Goal: Transaction & Acquisition: Obtain resource

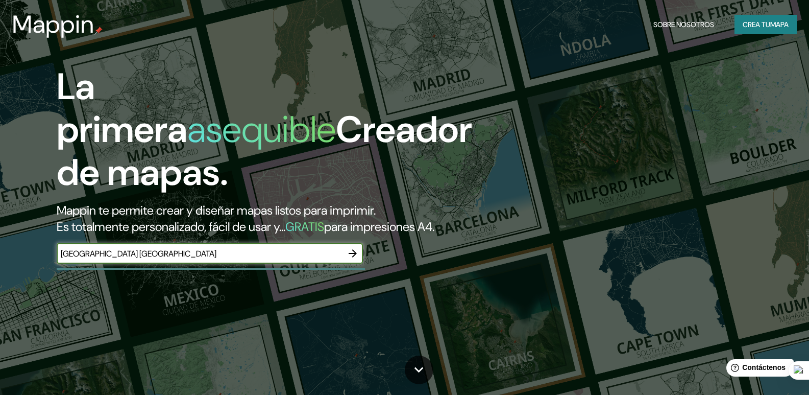
type input "guadalajara jalisco"
click at [351, 259] on icon "button" at bounding box center [353, 253] width 12 height 12
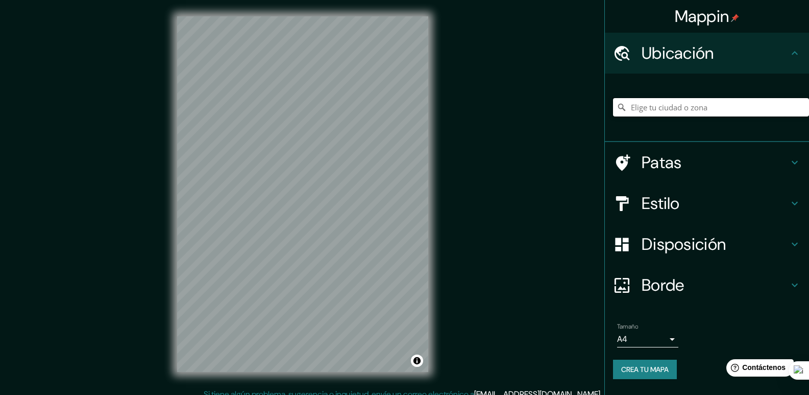
click at [660, 104] on input "Elige tu ciudad o zona" at bounding box center [711, 107] width 196 height 18
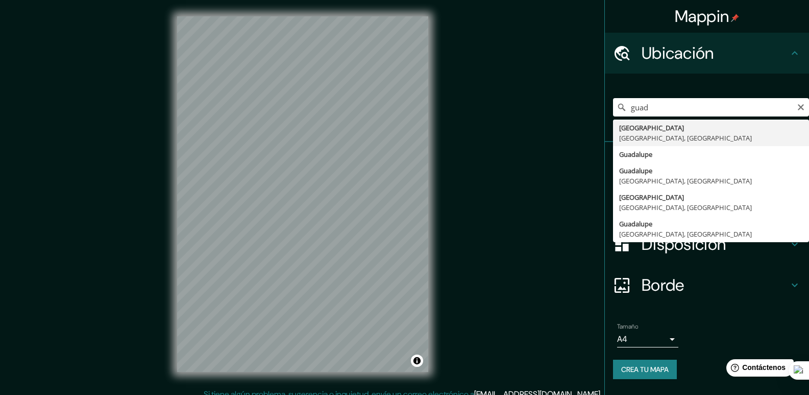
type input "Guadalajara, Jalisco, México"
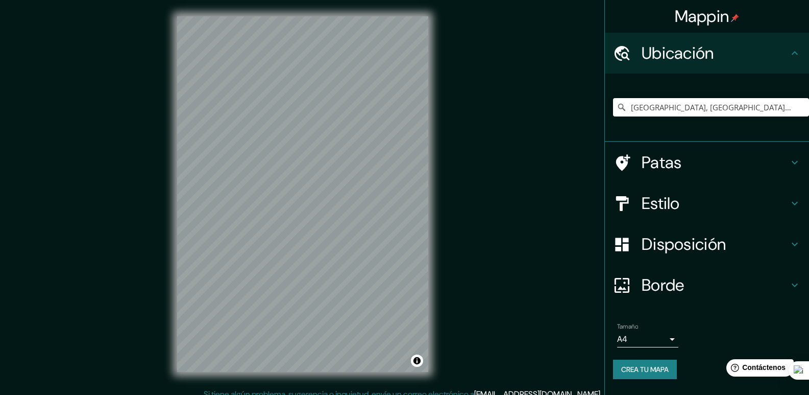
click at [656, 287] on font "Borde" at bounding box center [663, 284] width 43 height 21
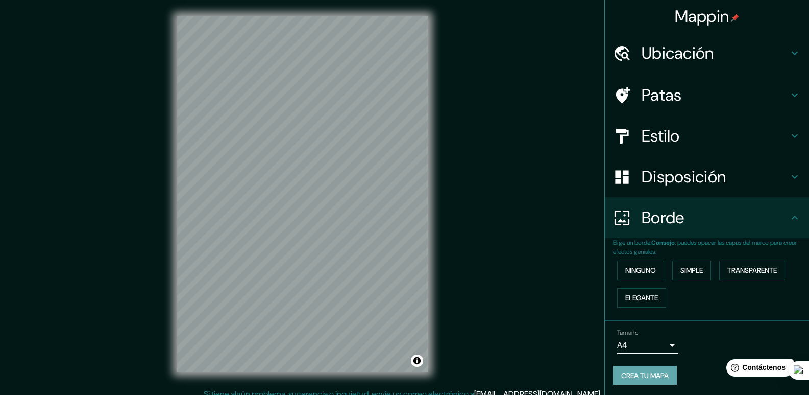
click at [639, 373] on font "Crea tu mapa" at bounding box center [644, 375] width 47 height 9
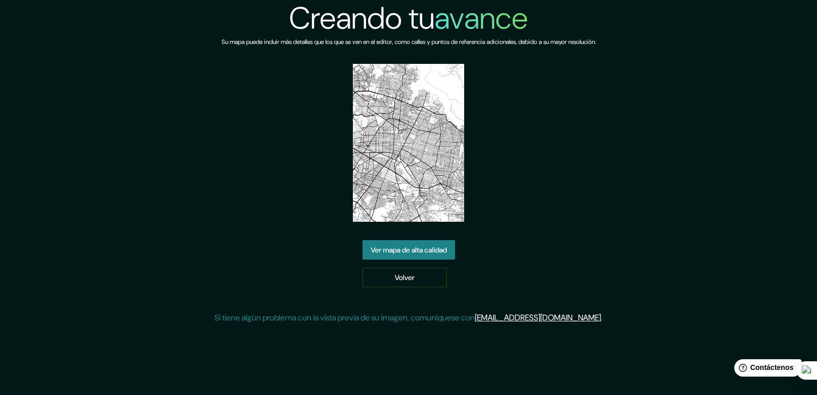
click at [406, 251] on font "Ver mapa de alta calidad" at bounding box center [409, 249] width 76 height 9
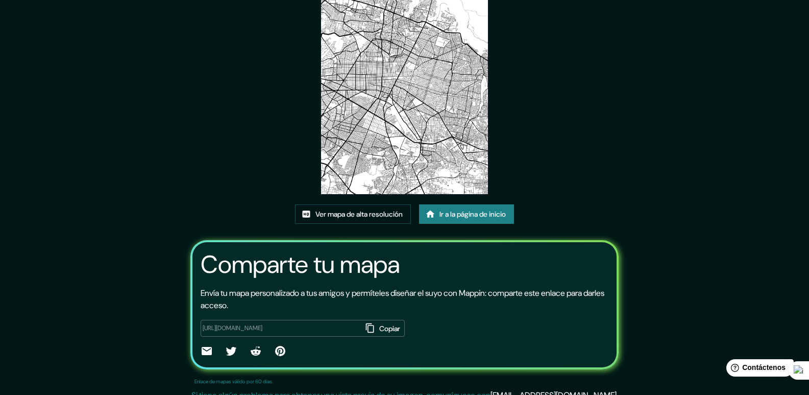
scroll to position [99, 0]
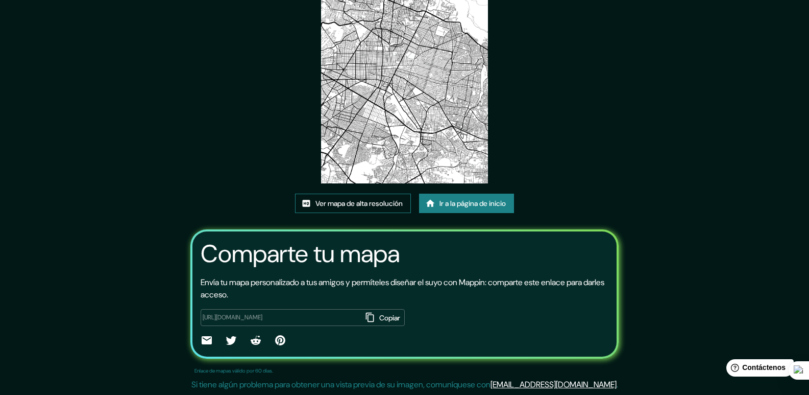
click at [383, 204] on font "Ver mapa de alta resolución" at bounding box center [358, 203] width 87 height 9
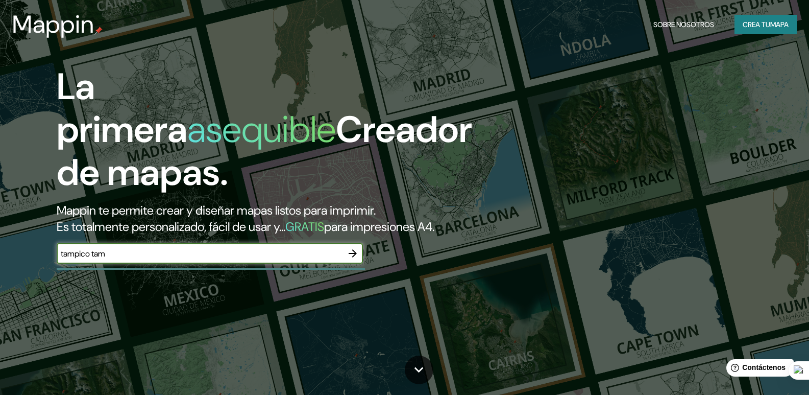
type input "tampico tam"
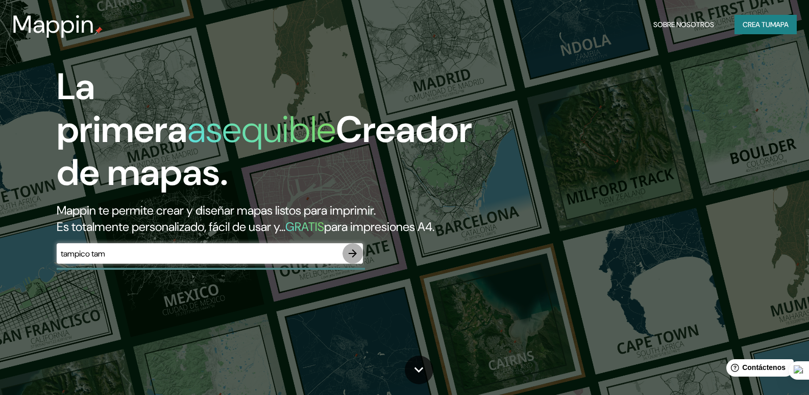
click at [351, 257] on icon "button" at bounding box center [353, 253] width 8 height 8
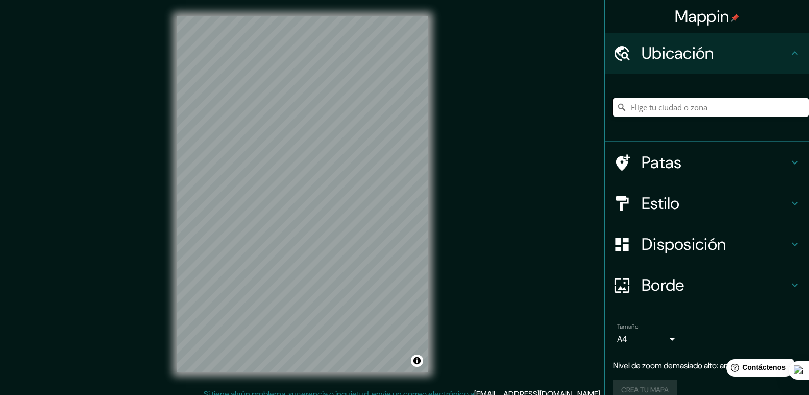
click at [675, 107] on input "Elige tu ciudad o zona" at bounding box center [711, 107] width 196 height 18
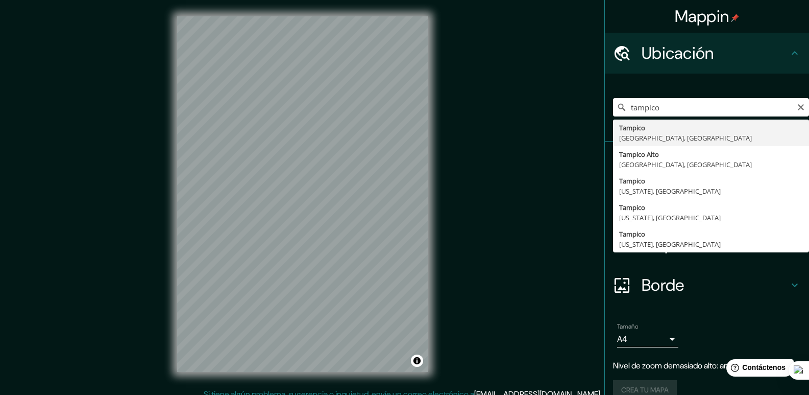
type input "Tampico, Tamaulipas, México"
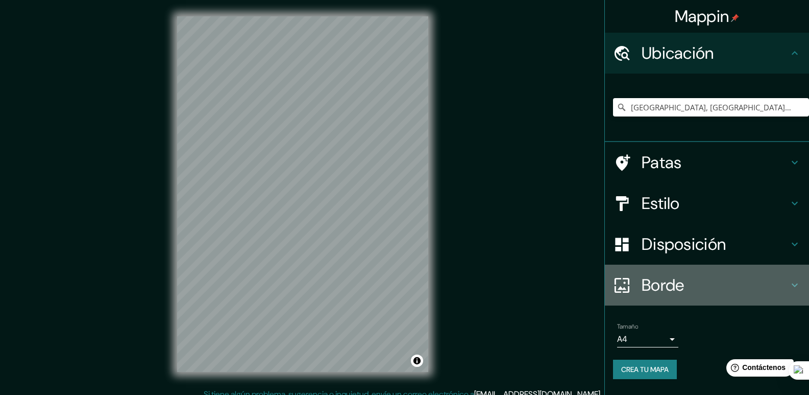
click at [661, 285] on font "Borde" at bounding box center [663, 284] width 43 height 21
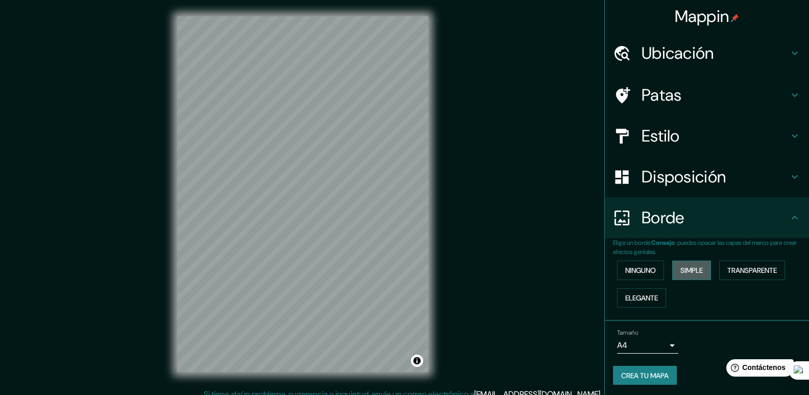
click at [680, 271] on font "Simple" at bounding box center [691, 269] width 22 height 9
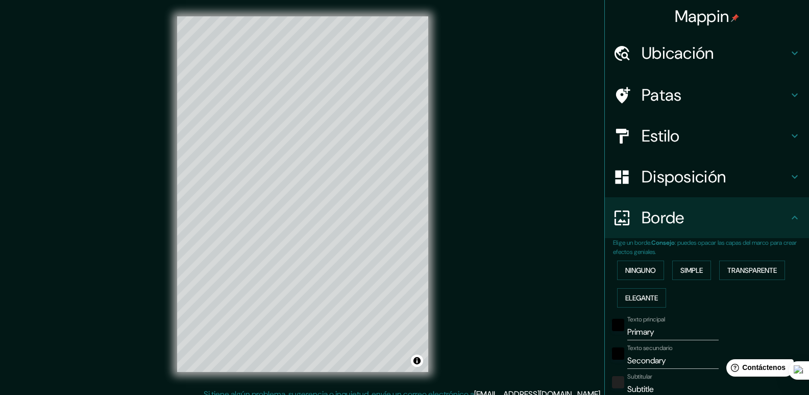
click at [672, 260] on button "Simple" at bounding box center [691, 269] width 39 height 19
type input "197"
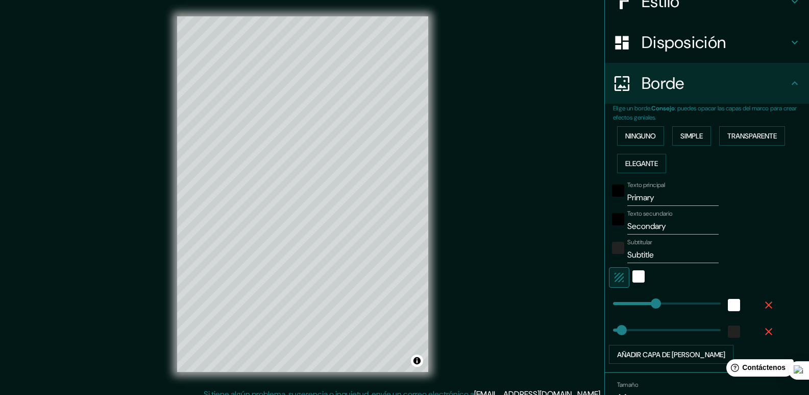
scroll to position [189, 0]
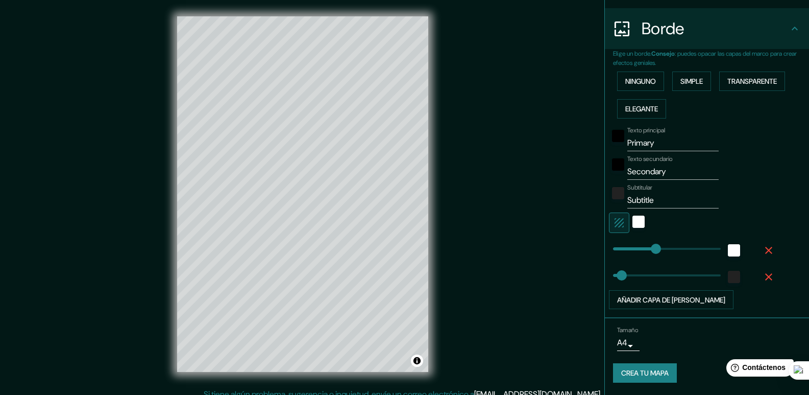
type input "39"
type input "269"
drag, startPoint x: 647, startPoint y: 249, endPoint x: 664, endPoint y: 255, distance: 18.6
type input "39"
type input "369"
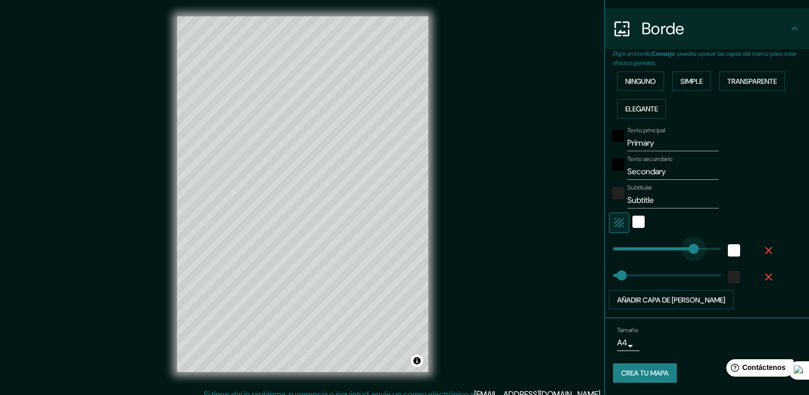
drag, startPoint x: 660, startPoint y: 247, endPoint x: 686, endPoint y: 247, distance: 26.0
type input "39"
type input "0"
drag, startPoint x: 687, startPoint y: 247, endPoint x: 599, endPoint y: 249, distance: 87.8
type input "39"
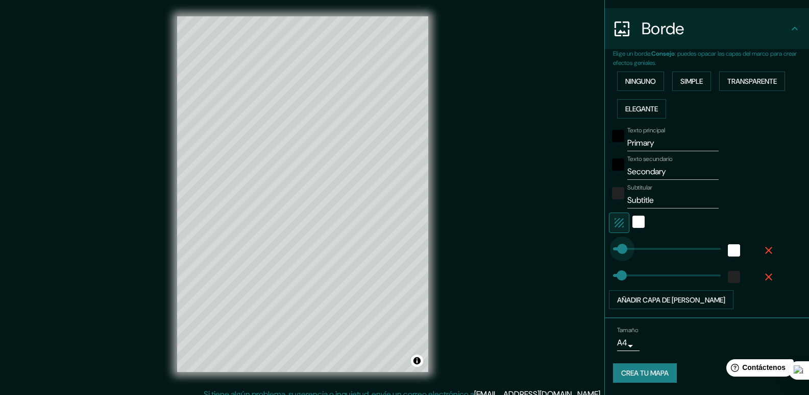
type input "61"
drag, startPoint x: 605, startPoint y: 248, endPoint x: 619, endPoint y: 244, distance: 14.4
type input "166"
drag, startPoint x: 622, startPoint y: 275, endPoint x: 642, endPoint y: 273, distance: 19.5
type input "49"
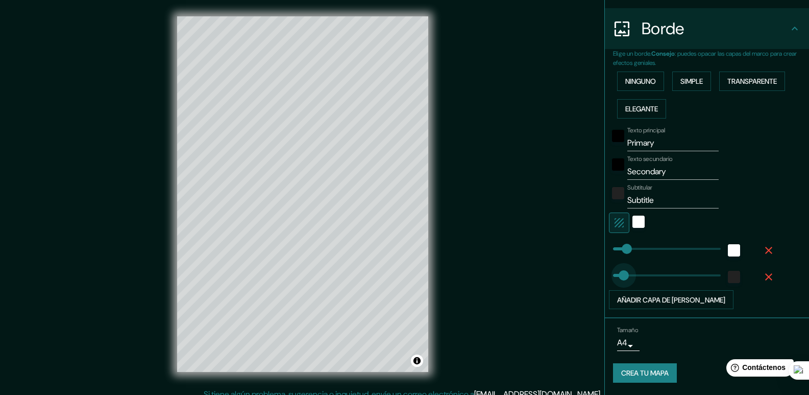
drag, startPoint x: 639, startPoint y: 274, endPoint x: 616, endPoint y: 277, distance: 23.7
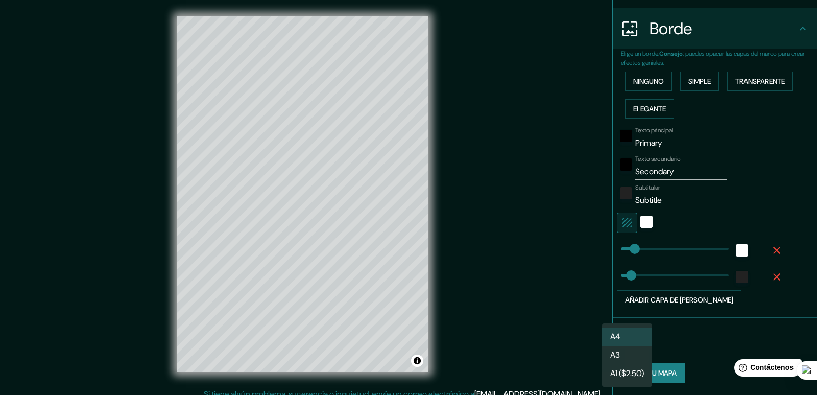
click at [623, 345] on body "Mappin Ubicación Tampico, Tamaulipas, México Patas Estilo Disposición Borde Eli…" at bounding box center [408, 197] width 817 height 395
click at [618, 336] on font "A4" at bounding box center [615, 336] width 10 height 11
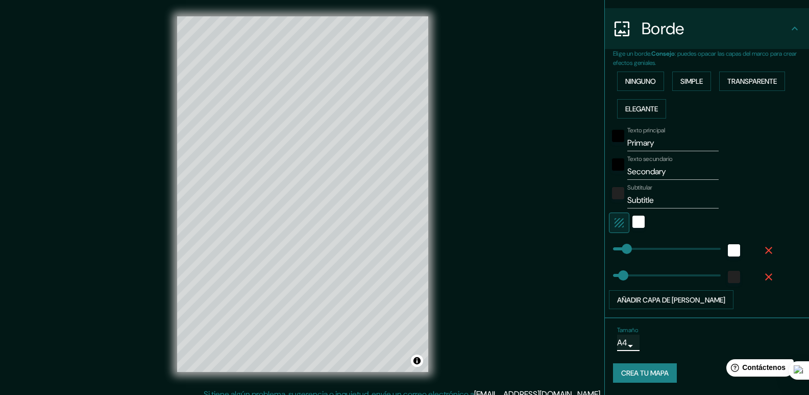
scroll to position [10, 0]
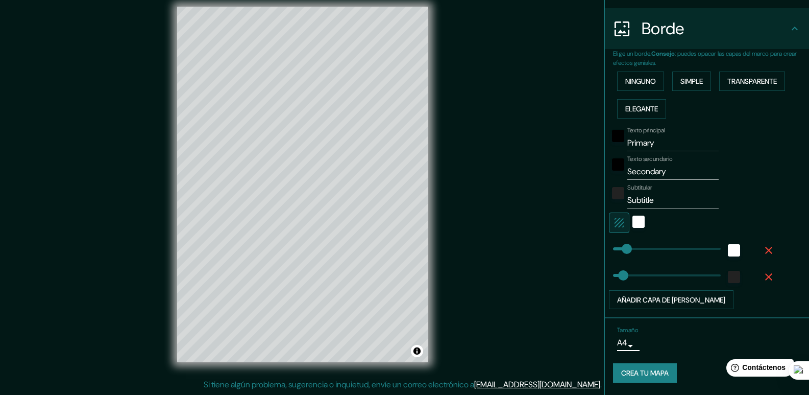
click at [638, 373] on font "Crea tu mapa" at bounding box center [644, 373] width 47 height 9
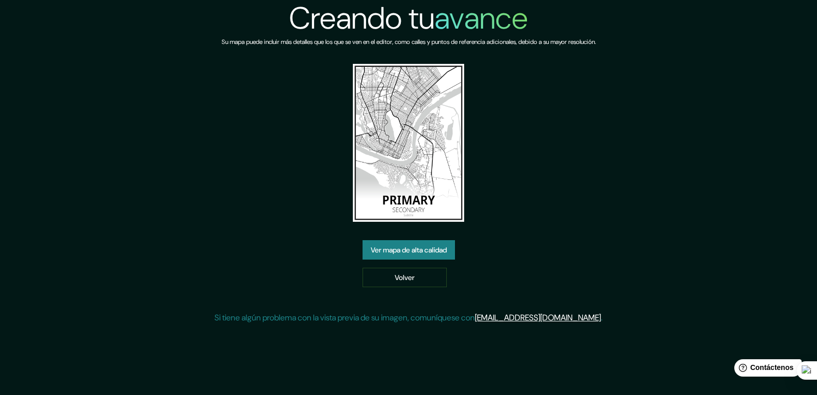
click at [431, 249] on font "Ver mapa de alta calidad" at bounding box center [409, 249] width 76 height 9
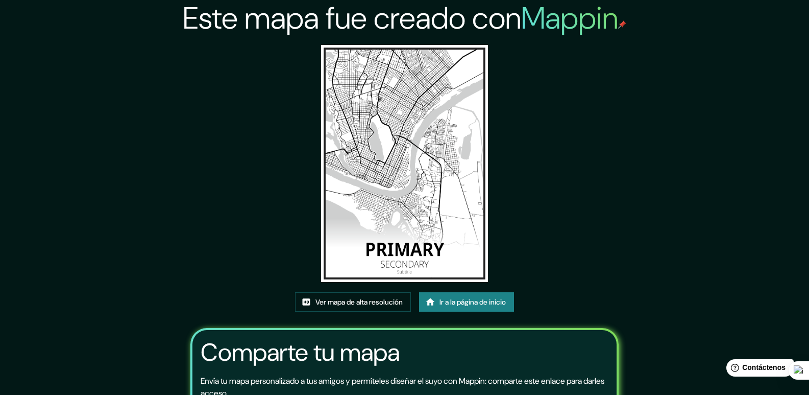
scroll to position [99, 0]
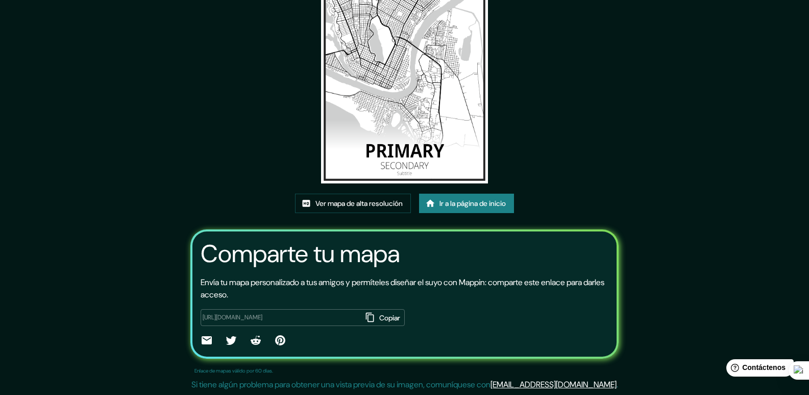
click at [379, 319] on font "Copiar" at bounding box center [389, 317] width 21 height 9
click at [201, 339] on icon at bounding box center [207, 340] width 12 height 12
click at [251, 340] on icon at bounding box center [256, 339] width 10 height 9
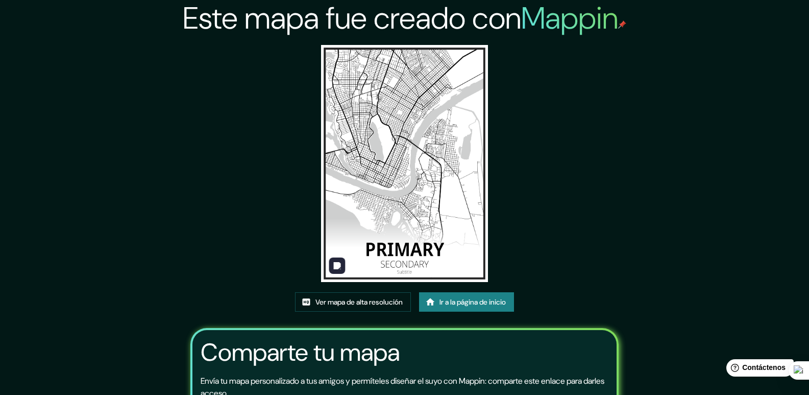
click at [398, 150] on img at bounding box center [404, 163] width 167 height 237
click at [462, 301] on font "Ir a la página de inicio" at bounding box center [473, 301] width 66 height 9
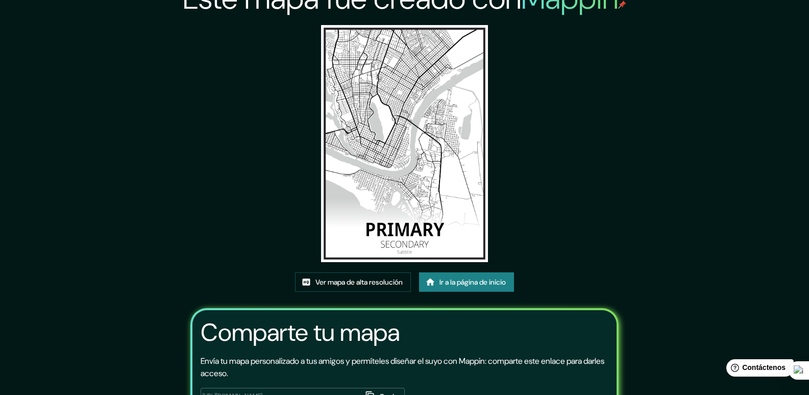
scroll to position [99, 0]
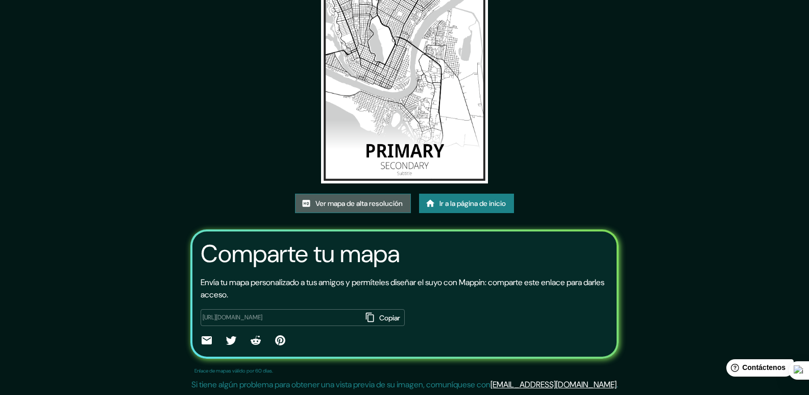
click at [303, 202] on icon at bounding box center [307, 203] width 8 height 7
